Goal: Navigation & Orientation: Find specific page/section

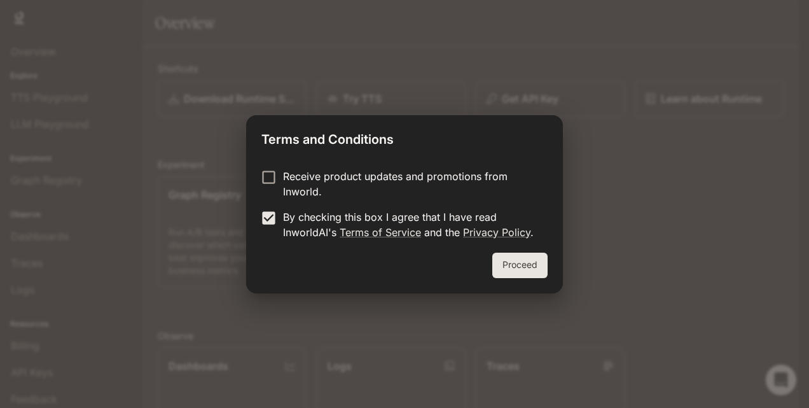
click at [509, 266] on button "Proceed" at bounding box center [519, 264] width 55 height 25
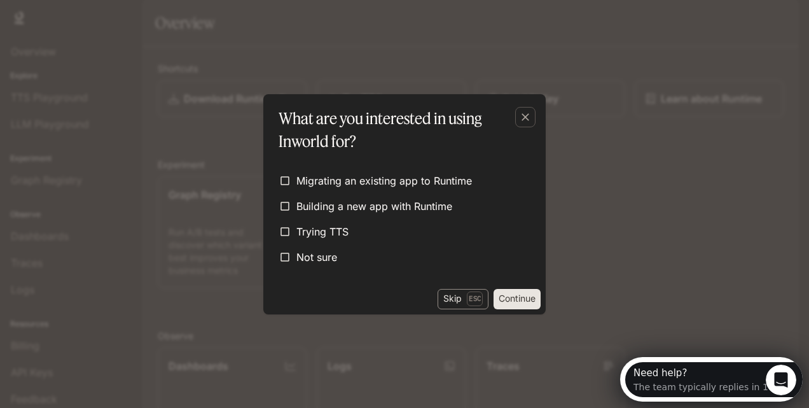
click at [467, 299] on p "Esc" at bounding box center [475, 298] width 16 height 14
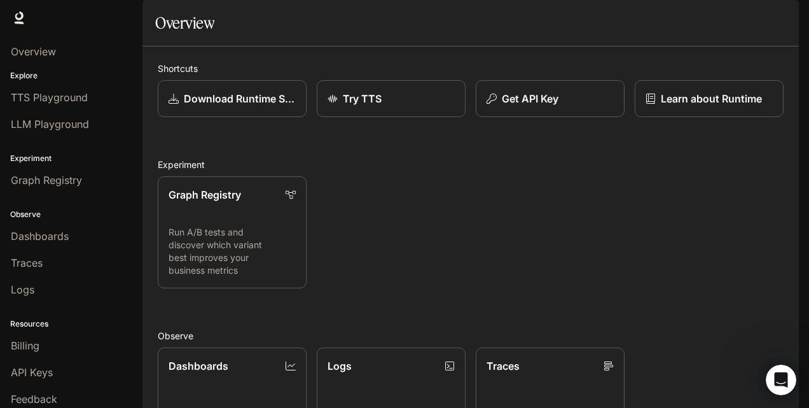
click at [778, 25] on img "button" at bounding box center [781, 18] width 18 height 18
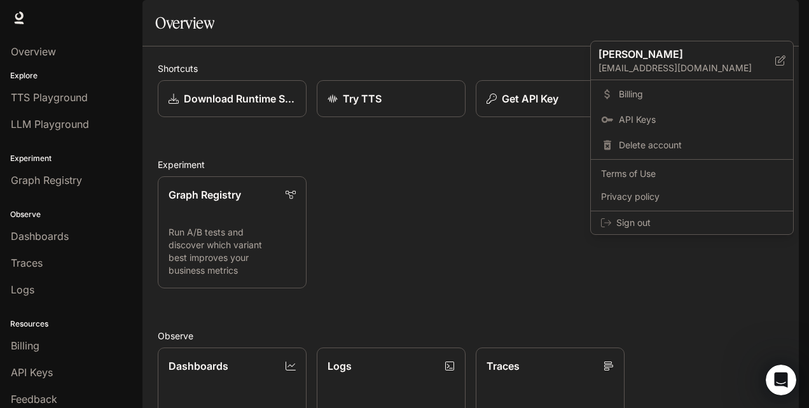
click at [780, 23] on div at bounding box center [404, 204] width 809 height 408
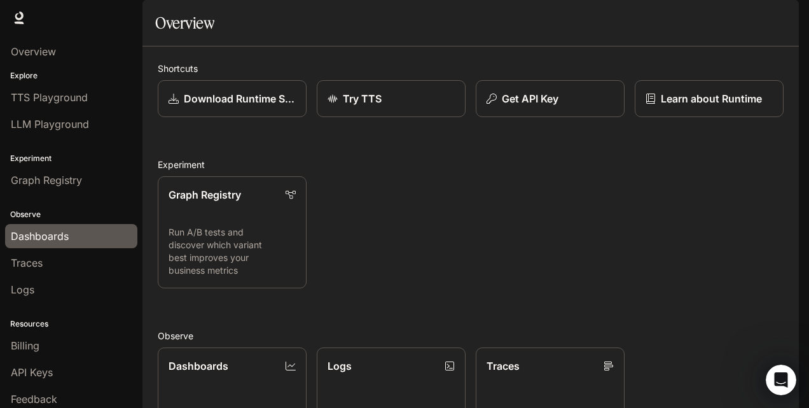
click at [33, 239] on span "Dashboards" at bounding box center [40, 235] width 58 height 15
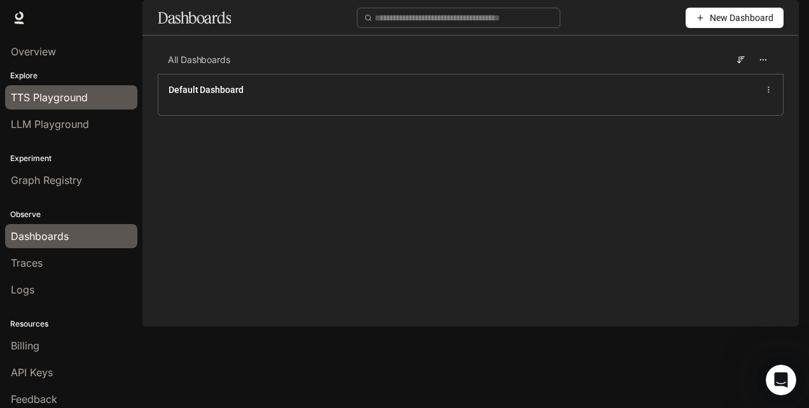
click at [53, 99] on span "TTS Playground" at bounding box center [49, 97] width 77 height 15
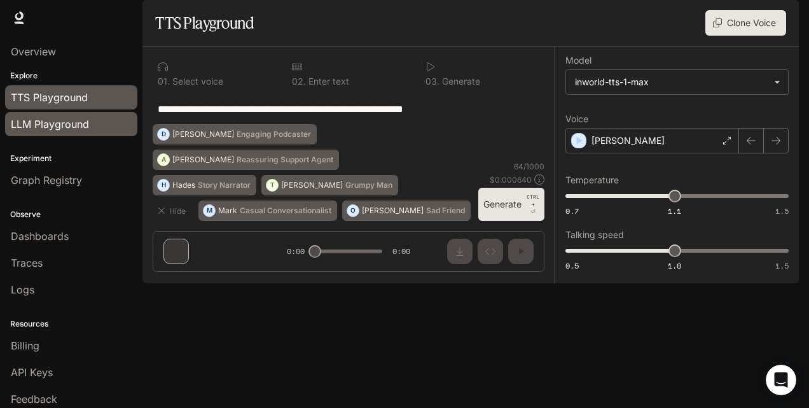
click at [65, 117] on span "LLM Playground" at bounding box center [50, 123] width 78 height 15
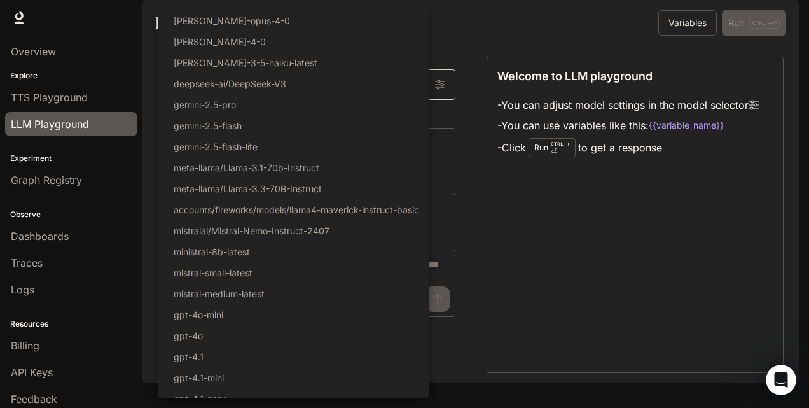
click at [244, 112] on body "Skip to main content Runtime Runtime Documentation Documentation Portal Overvie…" at bounding box center [404, 204] width 809 height 408
click at [491, 253] on div at bounding box center [404, 204] width 809 height 408
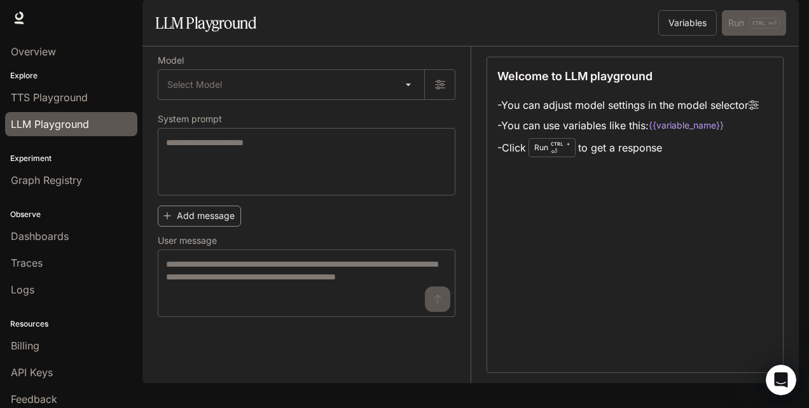
click at [223, 226] on button "Add message" at bounding box center [199, 215] width 83 height 21
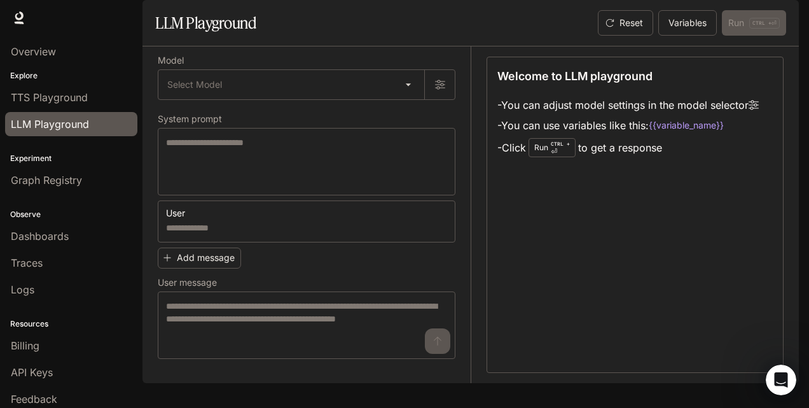
scroll to position [3, 0]
